Goal: Information Seeking & Learning: Check status

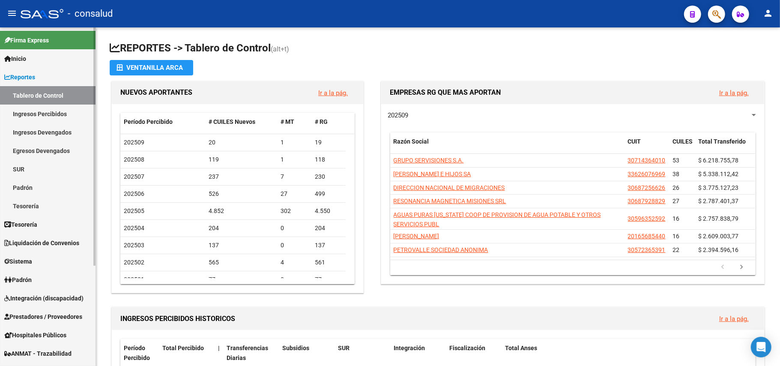
click at [53, 113] on link "Ingresos Percibidos" at bounding box center [48, 114] width 96 height 18
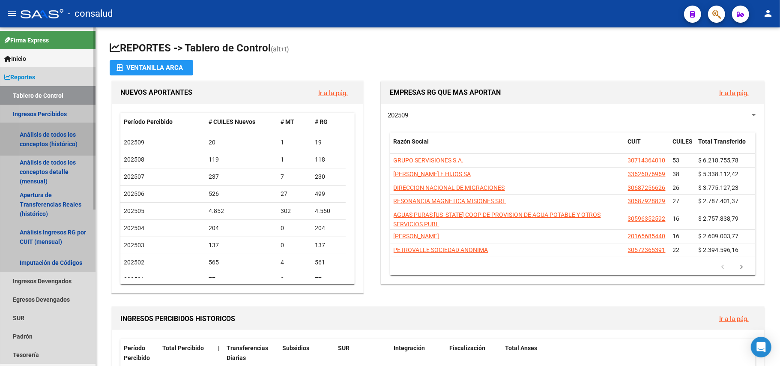
click at [56, 137] on link "Análisis de todos los conceptos (histórico)" at bounding box center [48, 139] width 96 height 33
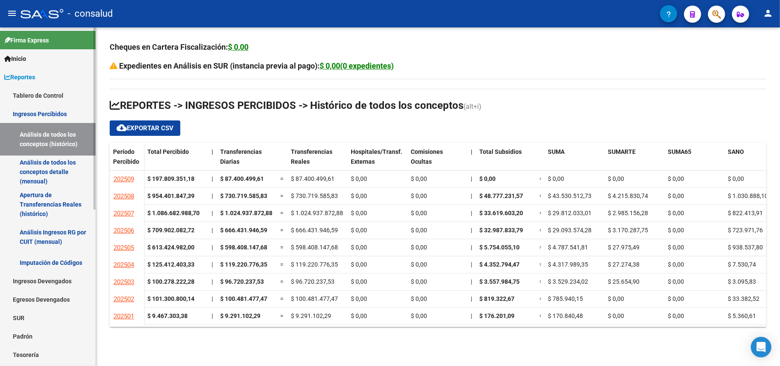
click at [57, 112] on link "Ingresos Percibidos" at bounding box center [48, 114] width 96 height 18
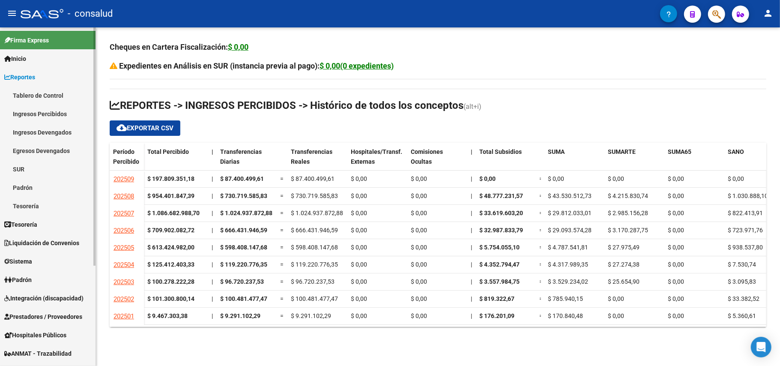
click at [57, 114] on link "Ingresos Percibidos" at bounding box center [48, 114] width 96 height 18
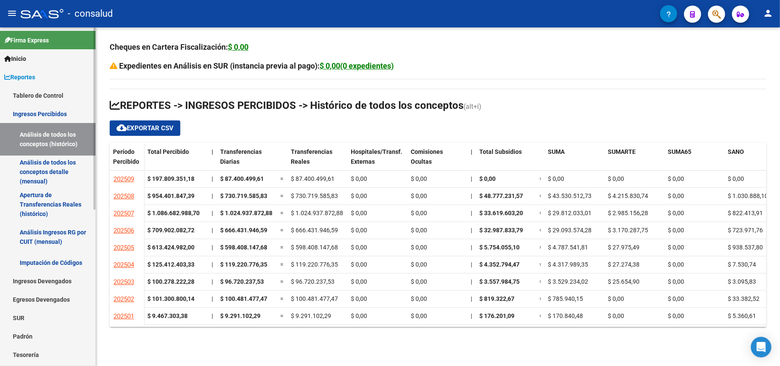
click at [55, 138] on link "Análisis de todos los conceptos (histórico)" at bounding box center [48, 139] width 96 height 33
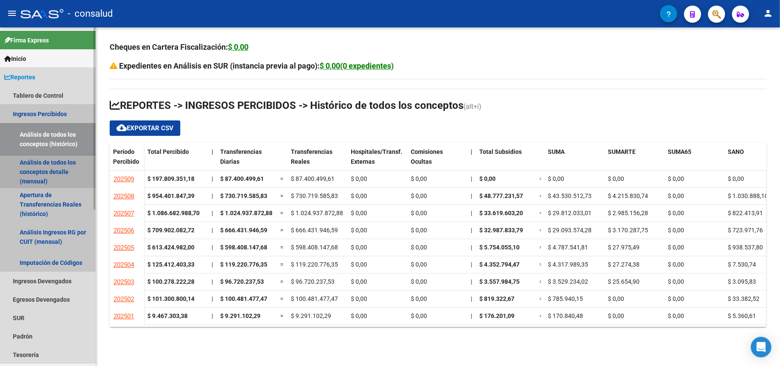
click at [69, 166] on link "Análisis de todos los conceptos detalle (mensual)" at bounding box center [48, 171] width 96 height 33
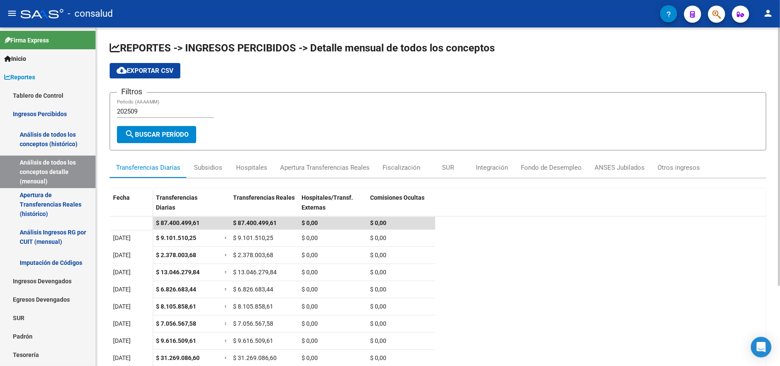
click at [139, 112] on input "202509" at bounding box center [165, 112] width 97 height 8
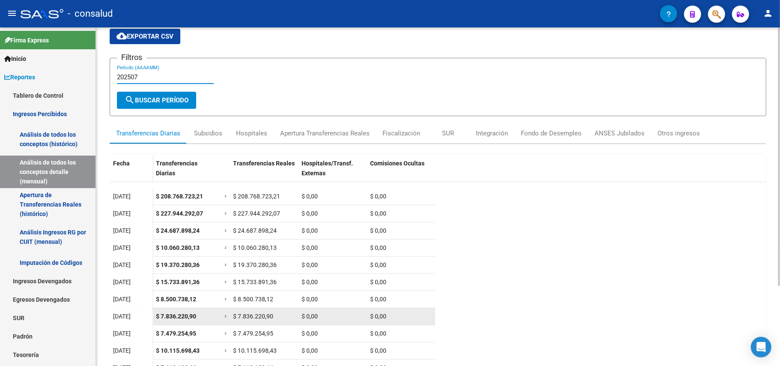
scroll to position [105, 0]
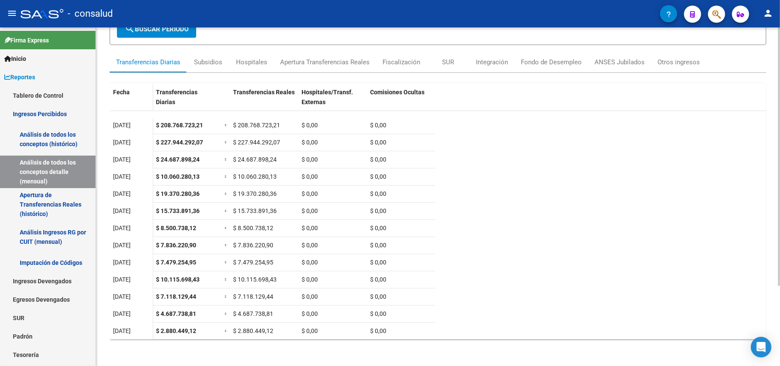
type input "202507"
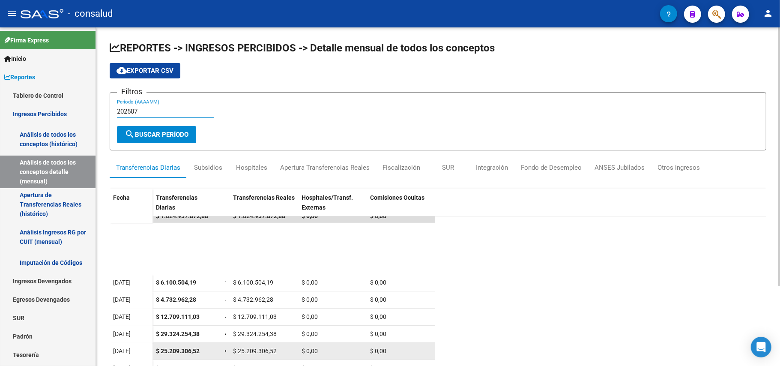
scroll to position [0, 0]
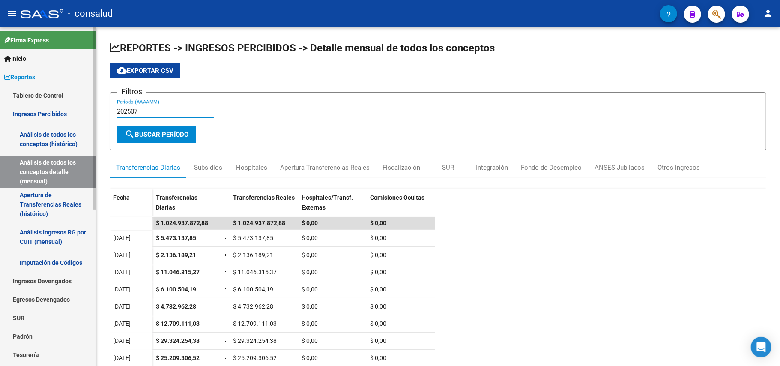
click at [42, 114] on link "Ingresos Percibidos" at bounding box center [48, 114] width 96 height 18
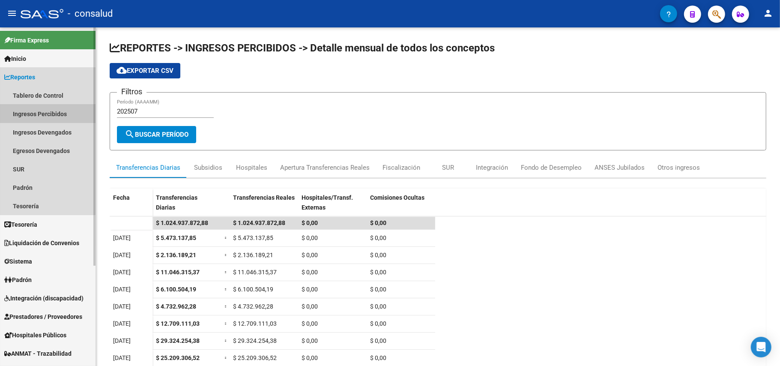
click at [43, 114] on link "Ingresos Percibidos" at bounding box center [48, 114] width 96 height 18
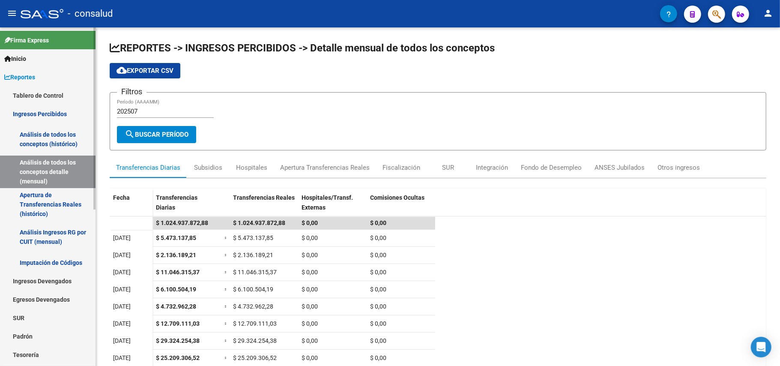
click at [51, 140] on link "Análisis de todos los conceptos (histórico)" at bounding box center [48, 139] width 96 height 33
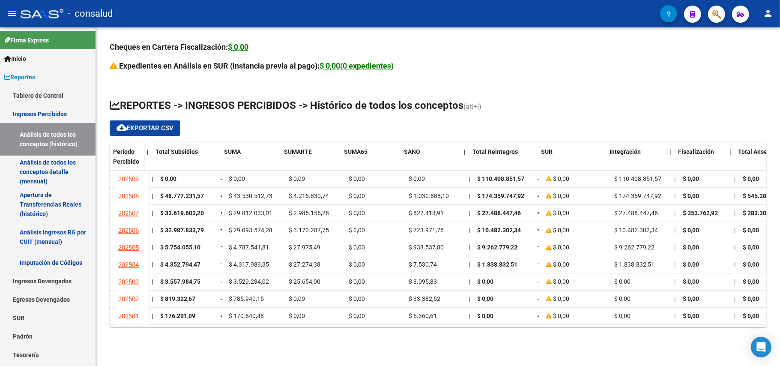
scroll to position [0, 324]
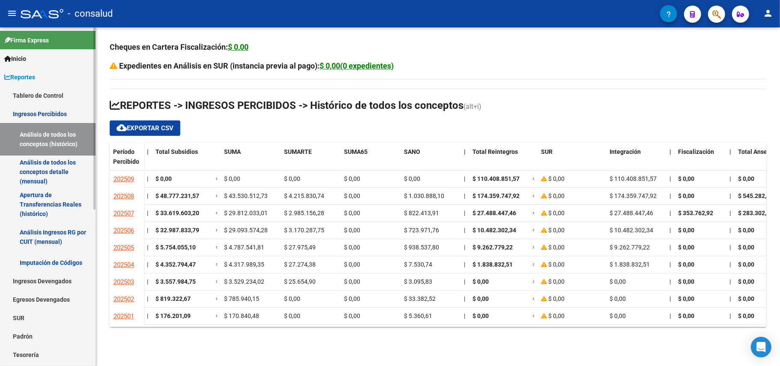
click at [45, 110] on link "Ingresos Percibidos" at bounding box center [48, 114] width 96 height 18
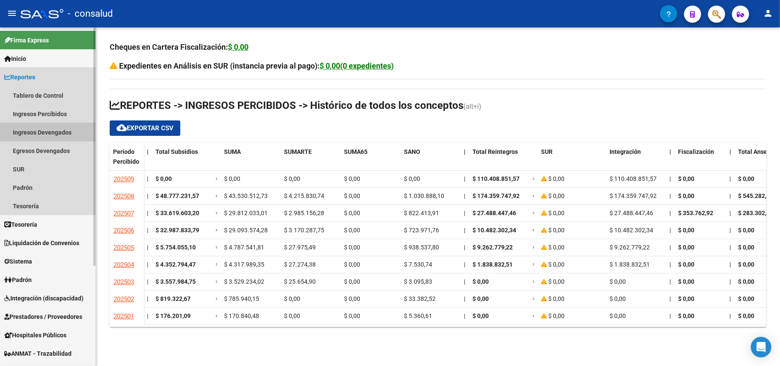
click at [43, 129] on link "Ingresos Devengados" at bounding box center [48, 132] width 96 height 18
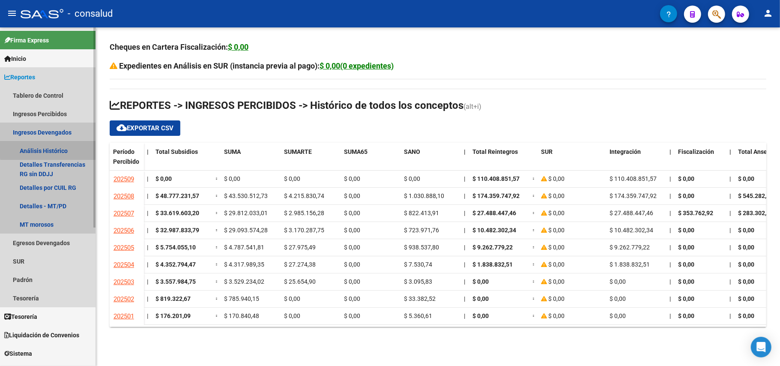
click at [53, 147] on link "Análisis Histórico" at bounding box center [48, 150] width 96 height 18
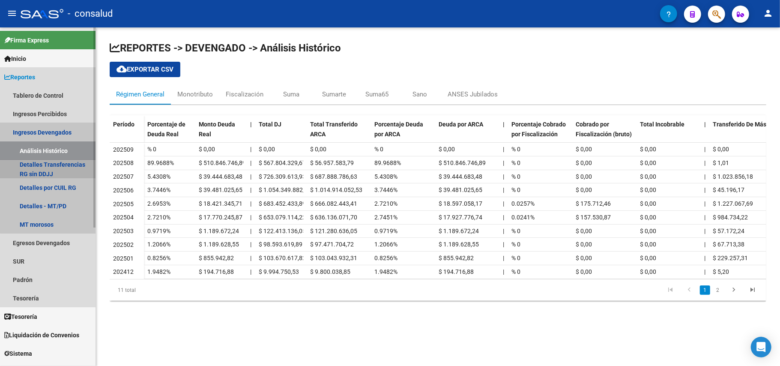
click at [67, 160] on link "Detalles Transferencias RG sin DDJJ" at bounding box center [48, 169] width 96 height 18
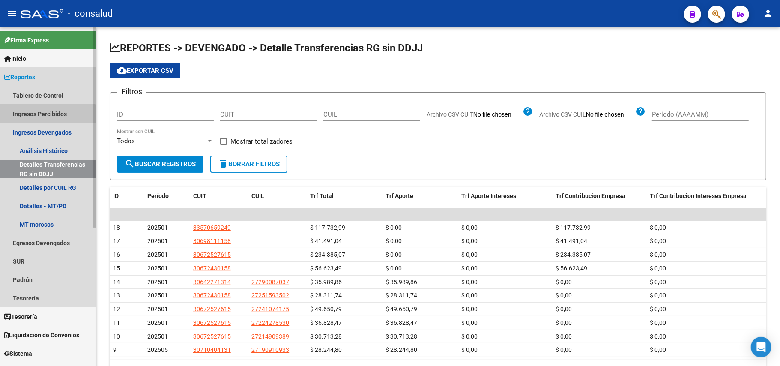
click at [42, 117] on link "Ingresos Percibidos" at bounding box center [48, 114] width 96 height 18
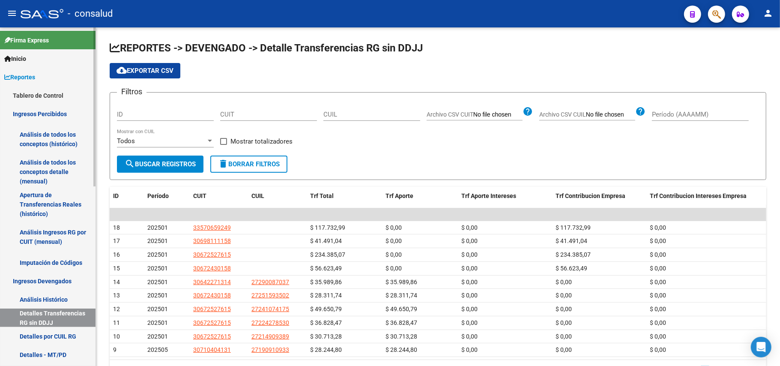
click at [38, 140] on link "Análisis de todos los conceptos (histórico)" at bounding box center [48, 139] width 96 height 33
